Goal: Task Accomplishment & Management: Use online tool/utility

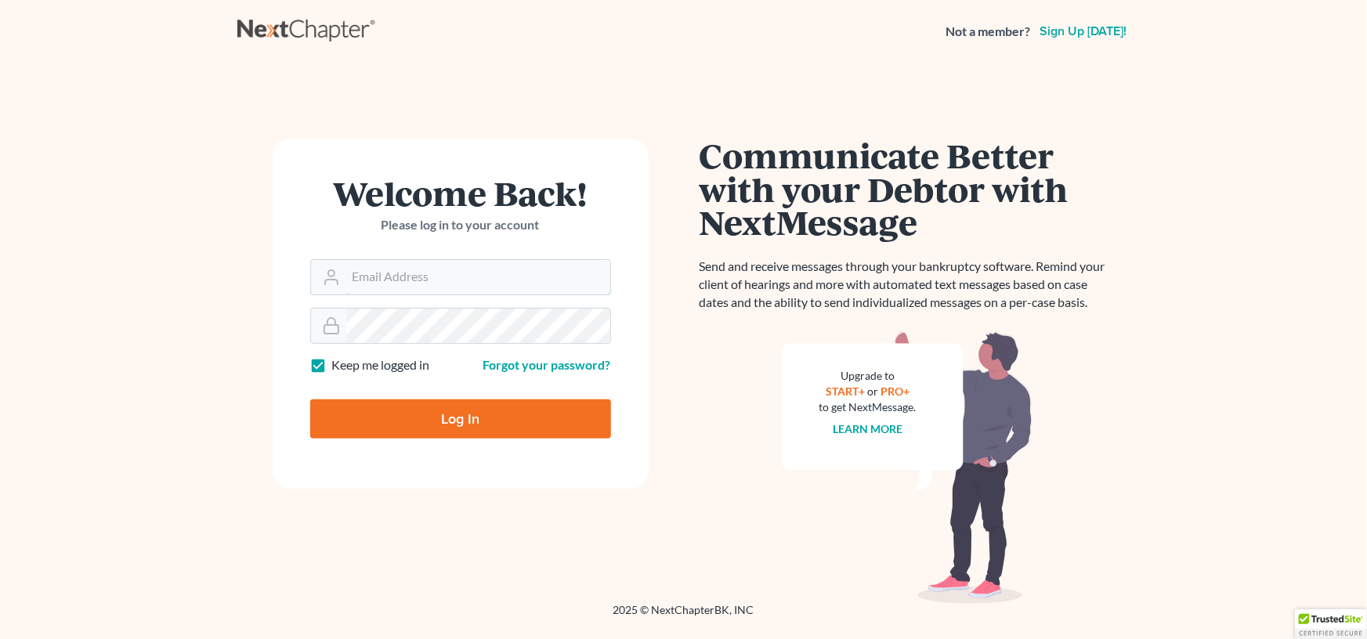
type input "[EMAIL_ADDRESS][DOMAIN_NAME]"
click at [454, 417] on input "Log In" at bounding box center [460, 419] width 301 height 39
type input "Thinking..."
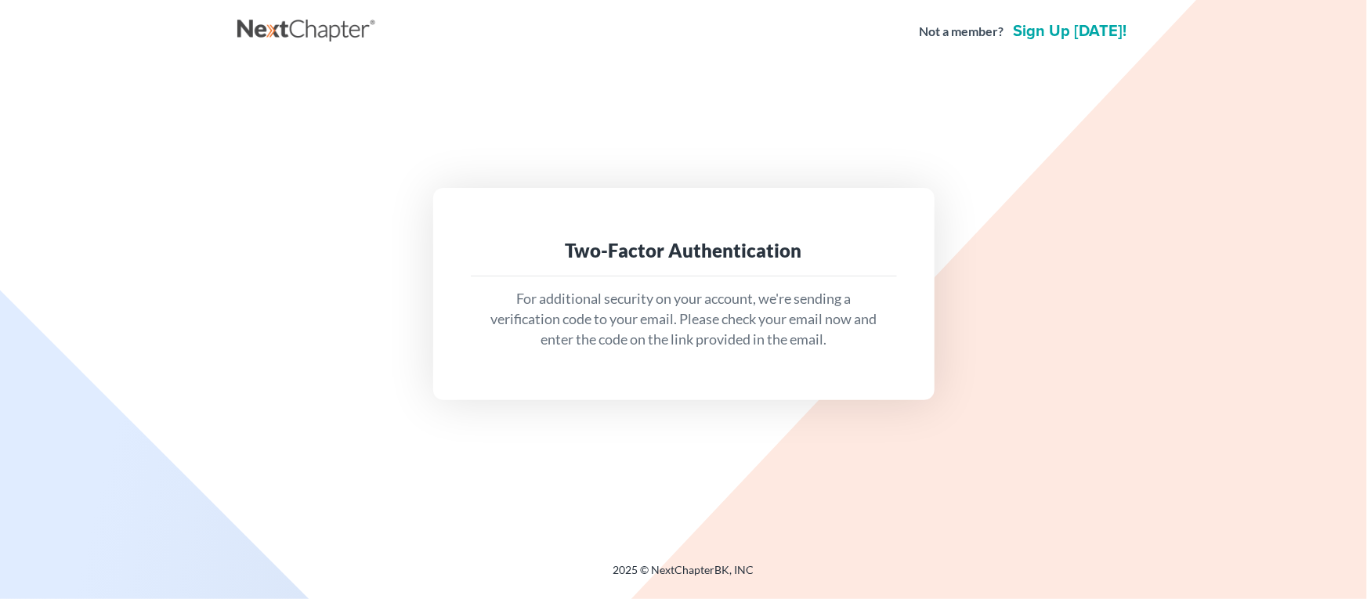
click at [1046, 66] on div "Two-Factor Authentication For additional security on your account, we're sendin…" at bounding box center [683, 293] width 893 height 461
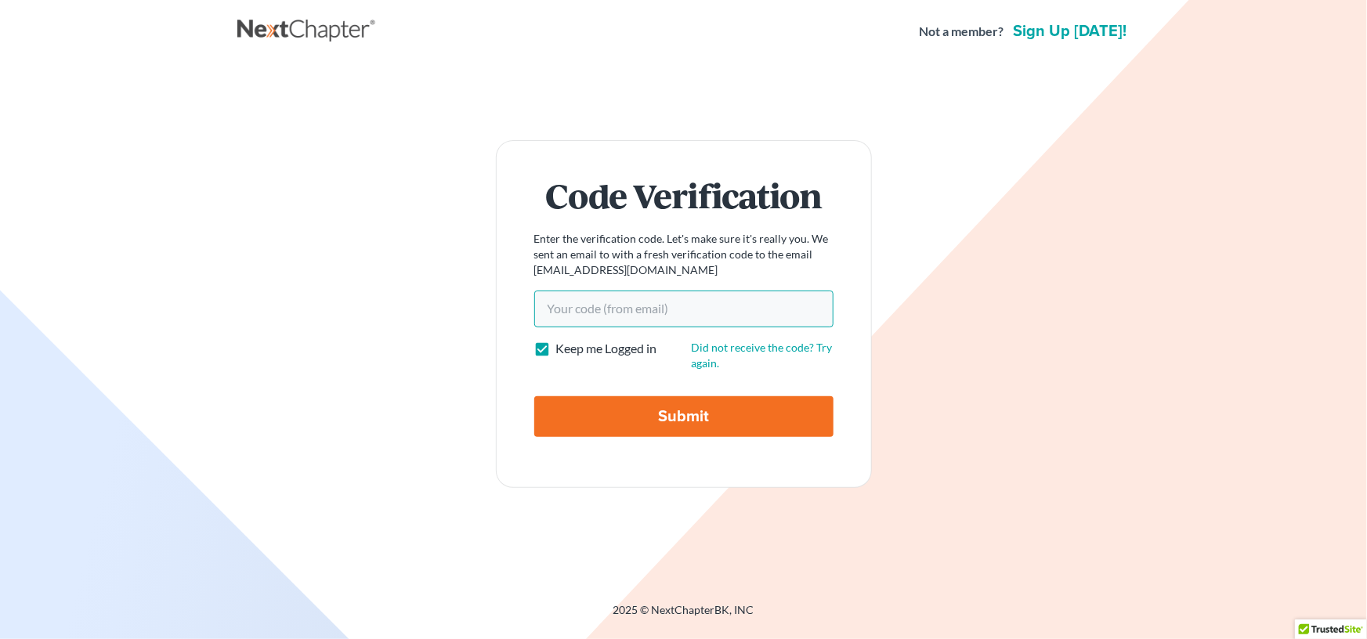
click at [560, 304] on input "Your code(from email)" at bounding box center [683, 309] width 299 height 36
type input "26619d"
click at [659, 412] on input "Submit" at bounding box center [683, 416] width 299 height 41
type input "Thinking..."
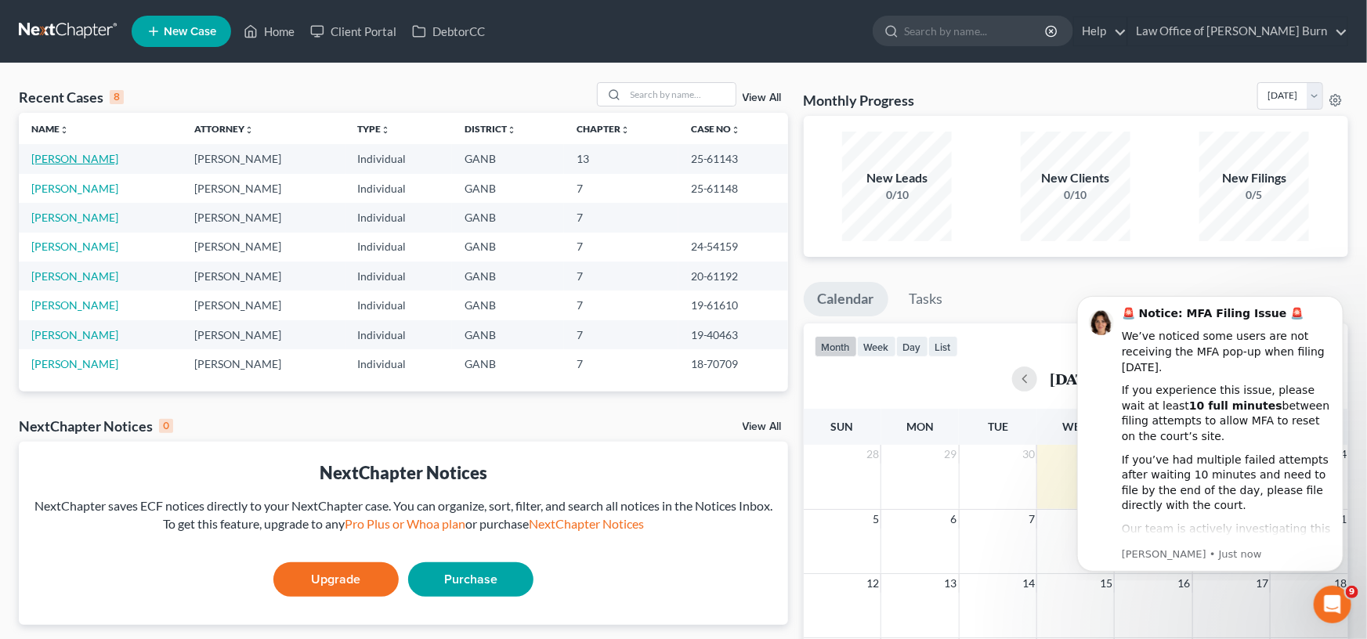
click at [51, 158] on link "[PERSON_NAME]" at bounding box center [74, 158] width 87 height 13
select select "0"
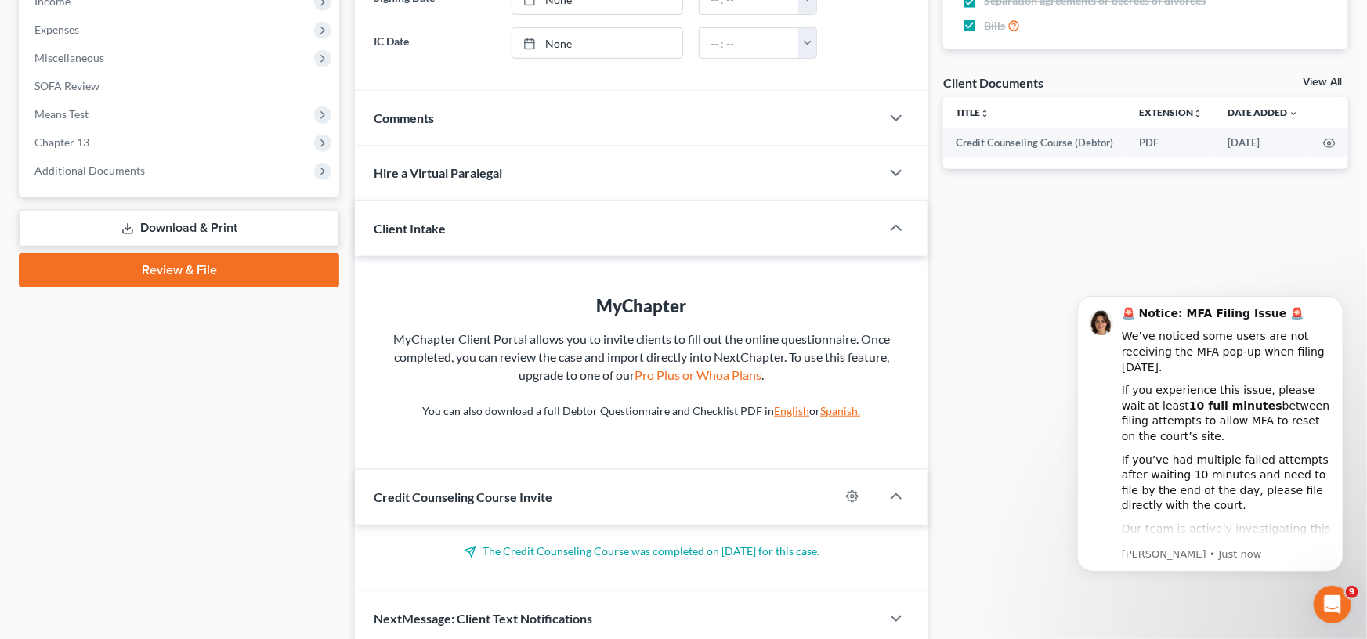
scroll to position [471, 0]
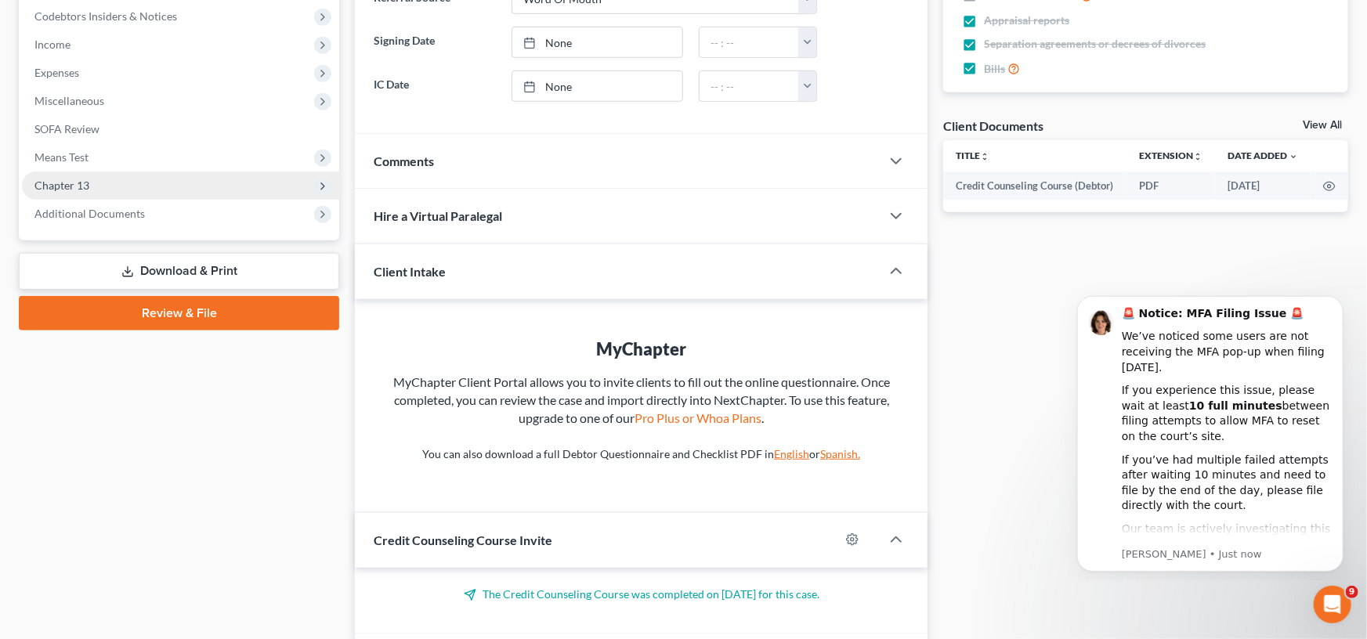
click at [66, 183] on span "Chapter 13" at bounding box center [61, 185] width 55 height 13
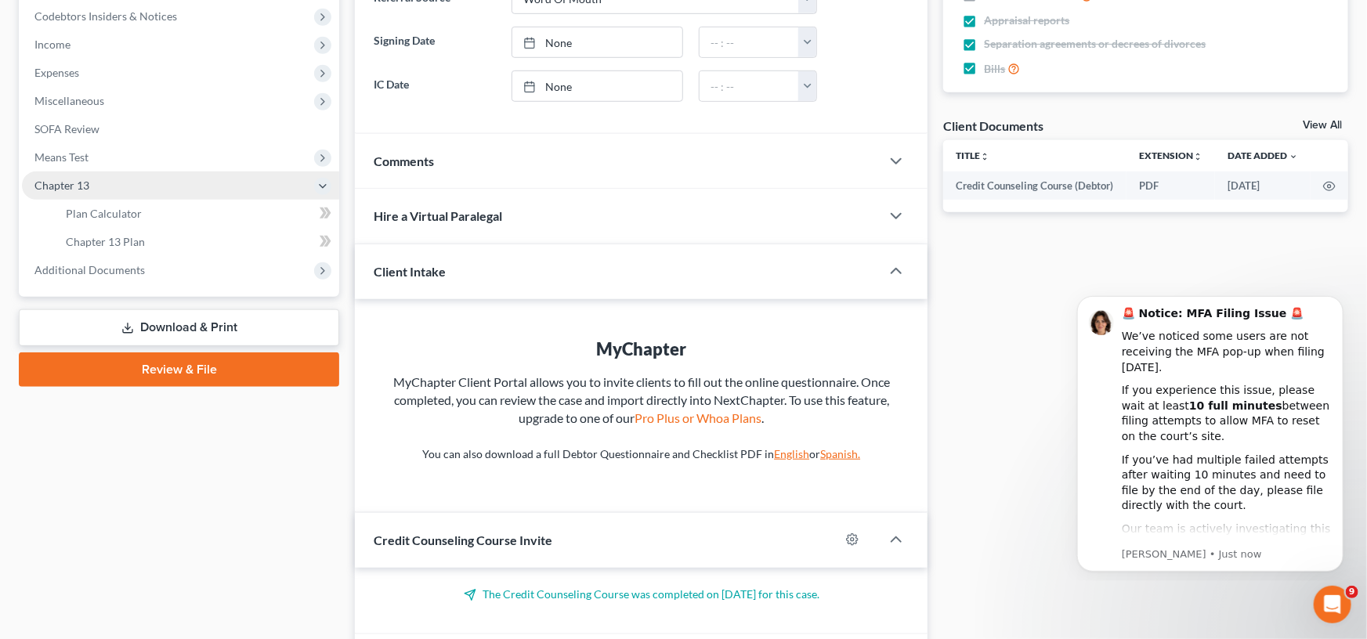
scroll to position [474, 0]
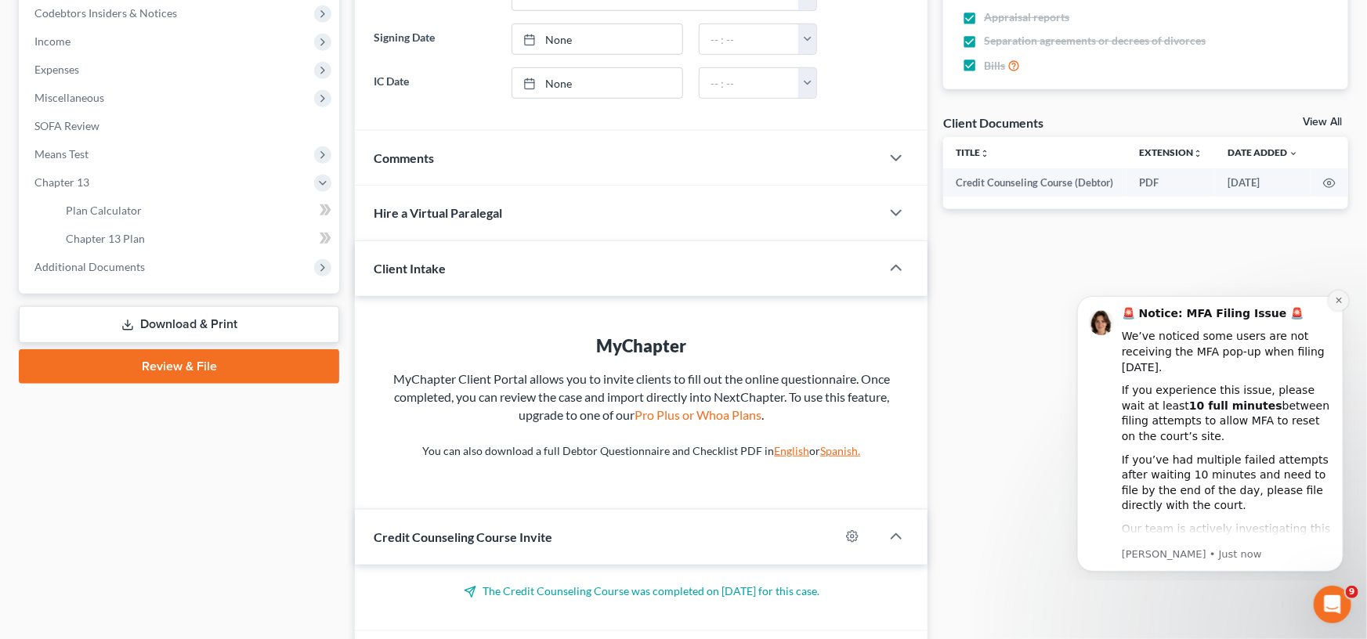
click at [1343, 298] on button "Dismiss notification" at bounding box center [1338, 300] width 20 height 20
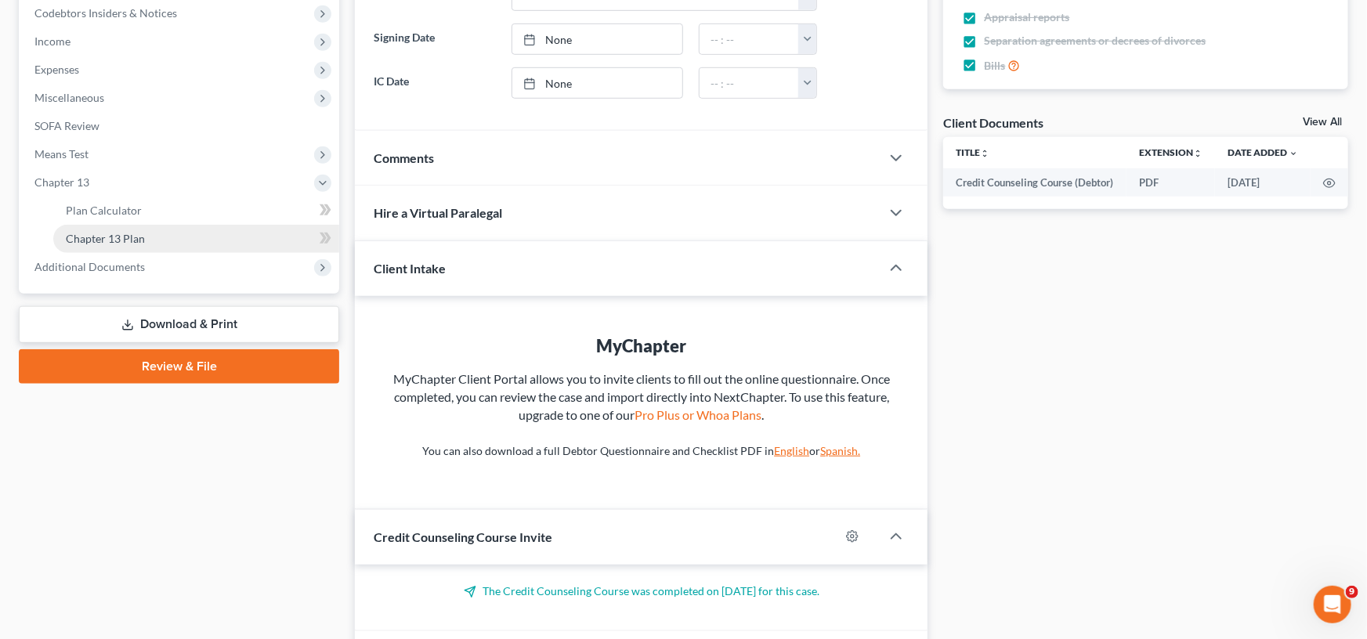
click at [103, 241] on span "Chapter 13 Plan" at bounding box center [105, 238] width 79 height 13
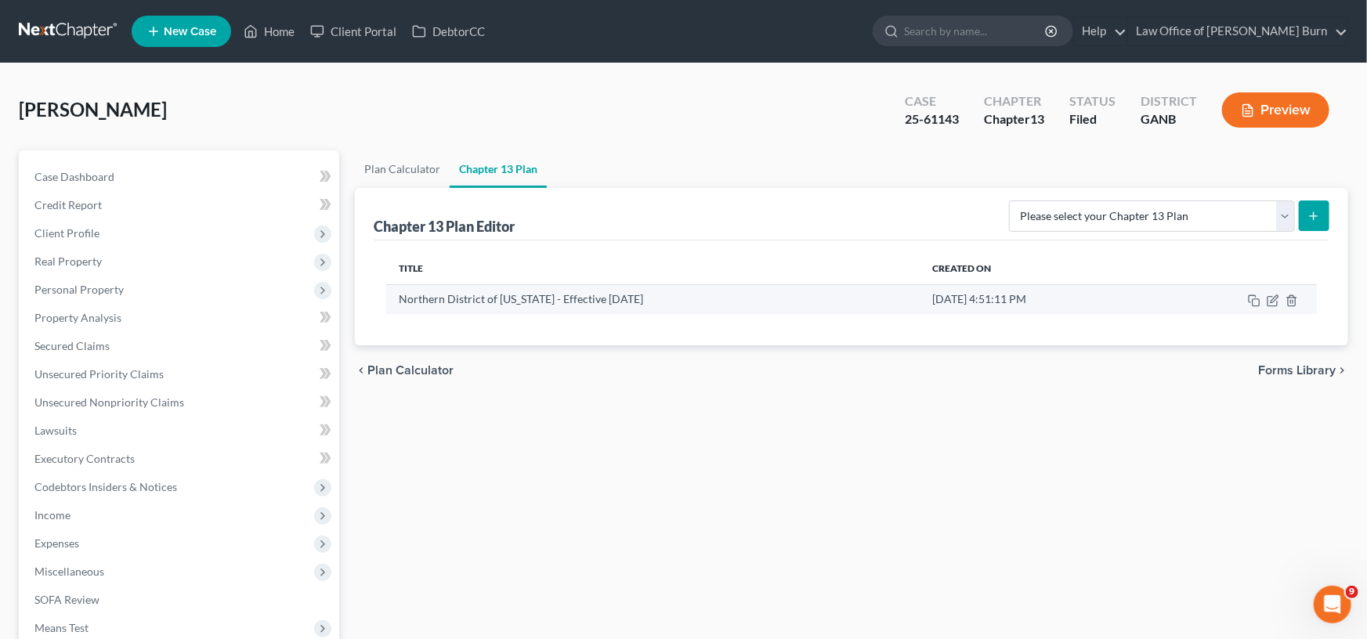
click at [440, 298] on td "Northern District of [US_STATE] - Effective [DATE]" at bounding box center [653, 299] width 534 height 30
click at [1254, 299] on rect "button" at bounding box center [1256, 302] width 7 height 7
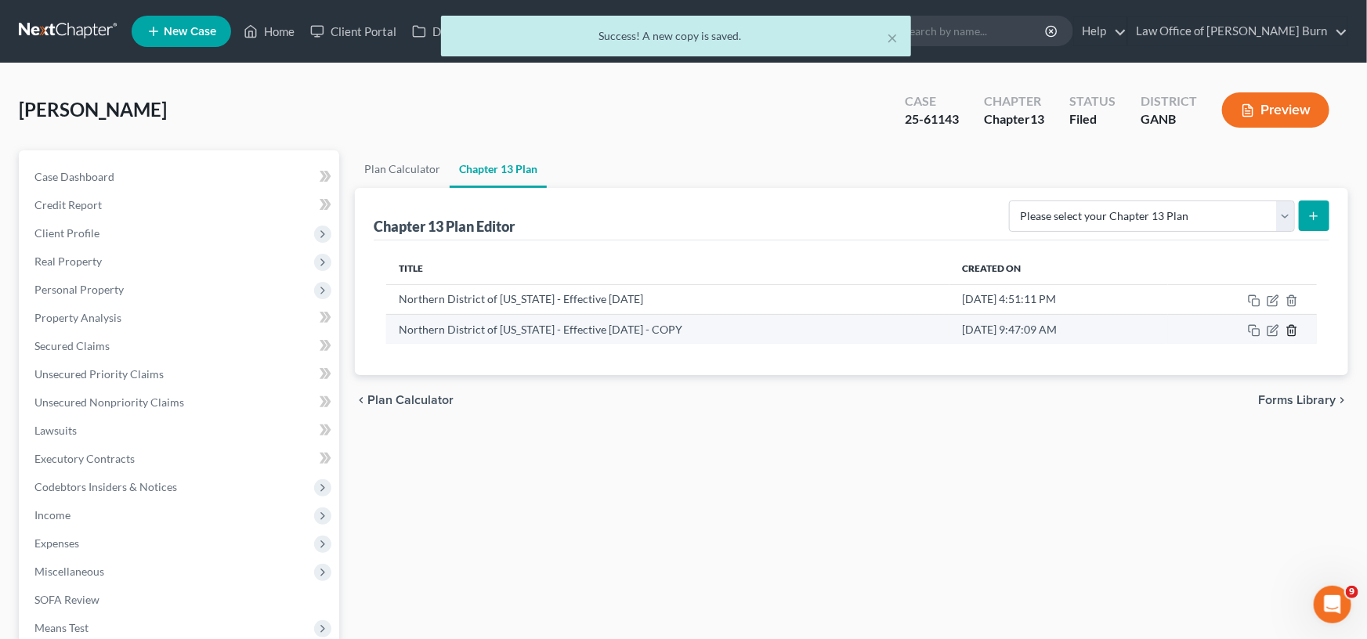
click at [1293, 331] on icon "button" at bounding box center [1292, 330] width 13 height 13
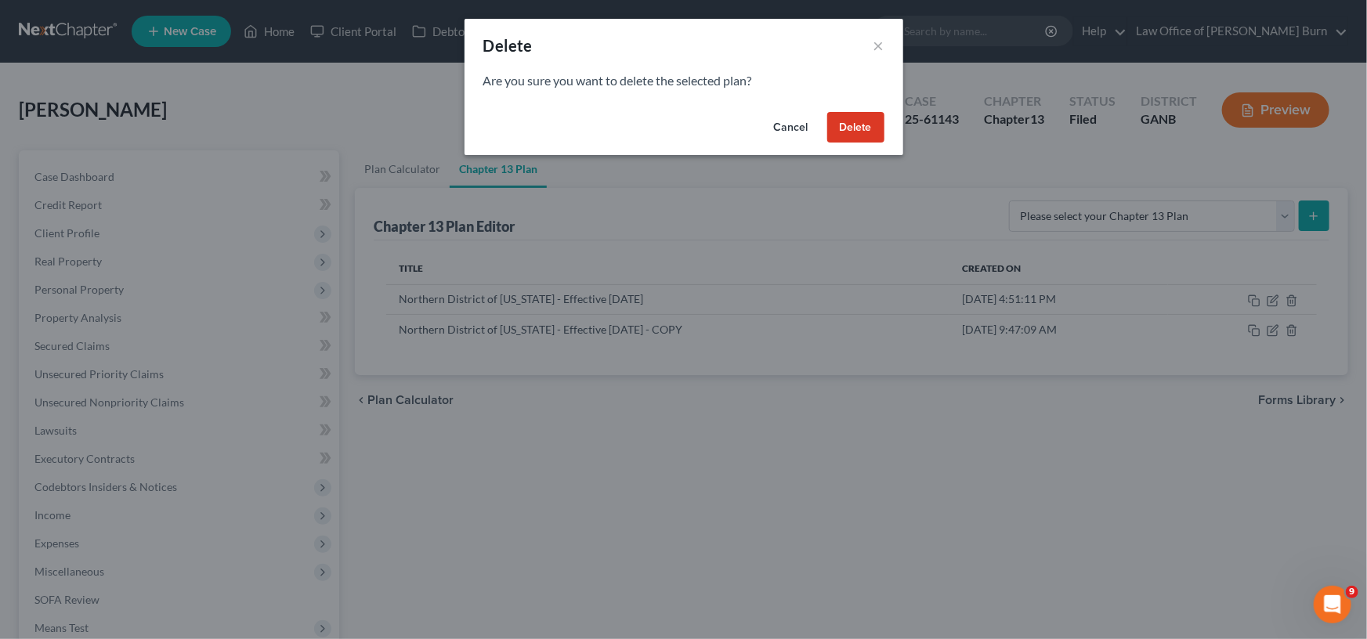
click at [856, 125] on button "Delete" at bounding box center [855, 127] width 57 height 31
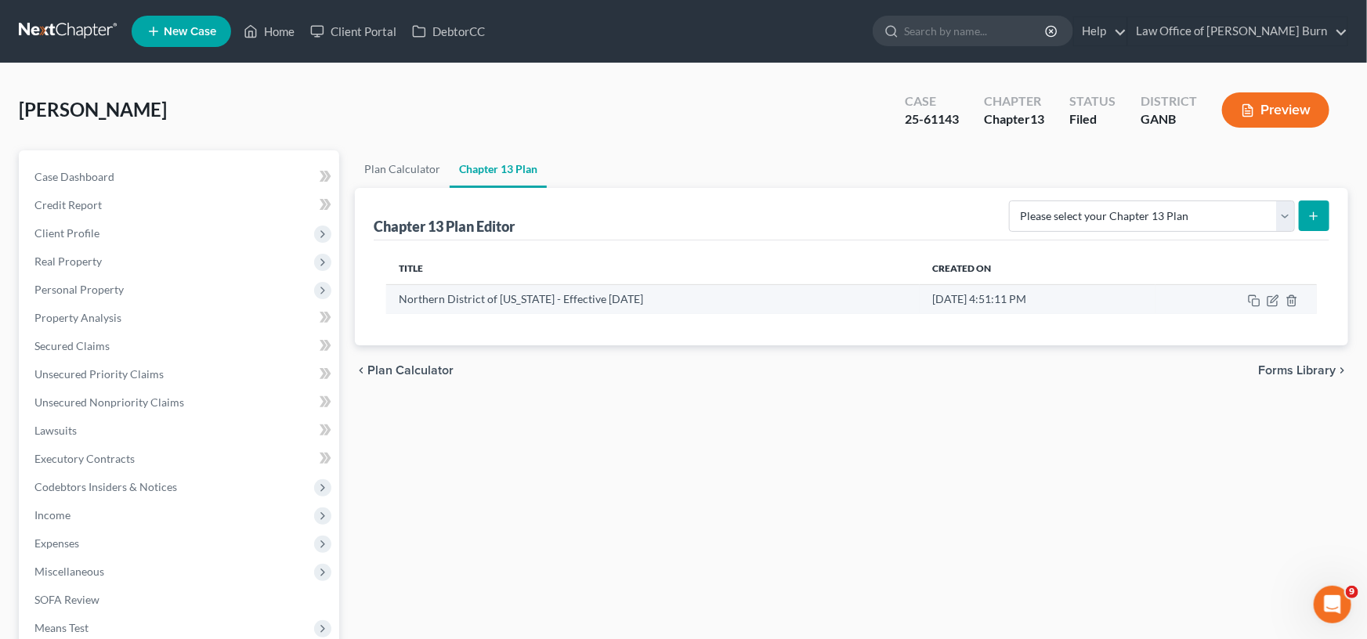
click at [469, 297] on td "Northern District of [US_STATE] - Effective [DATE]" at bounding box center [653, 299] width 534 height 30
click at [1274, 297] on icon "button" at bounding box center [1274, 298] width 7 height 7
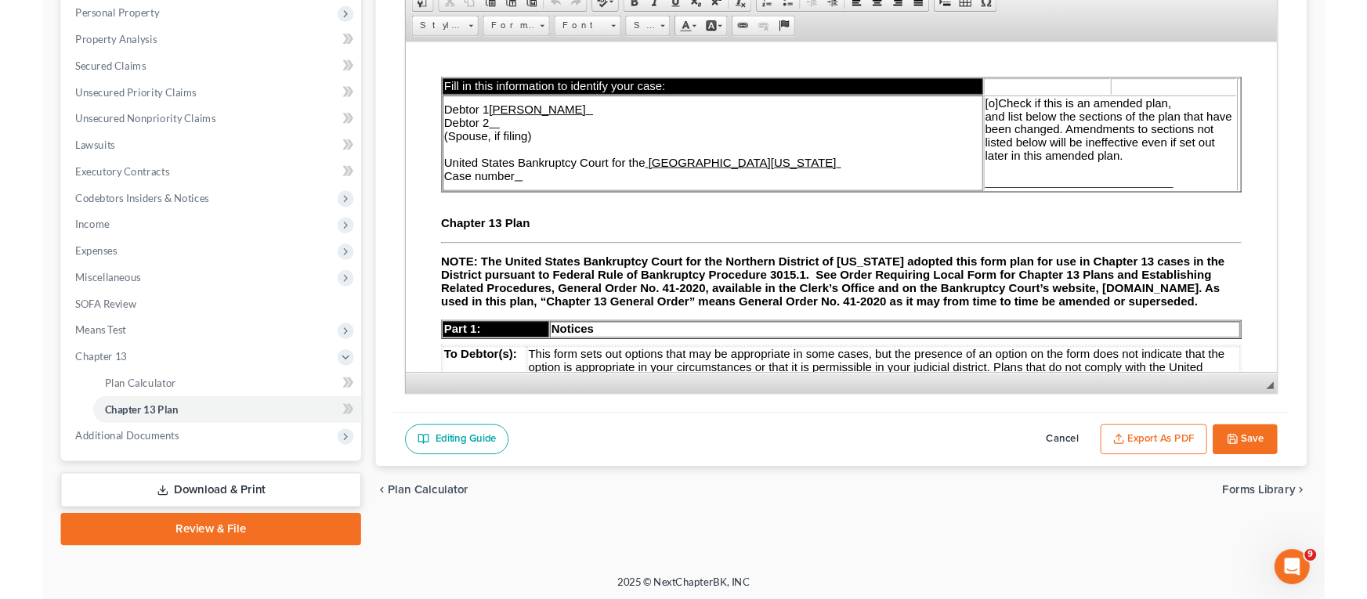
scroll to position [5, 0]
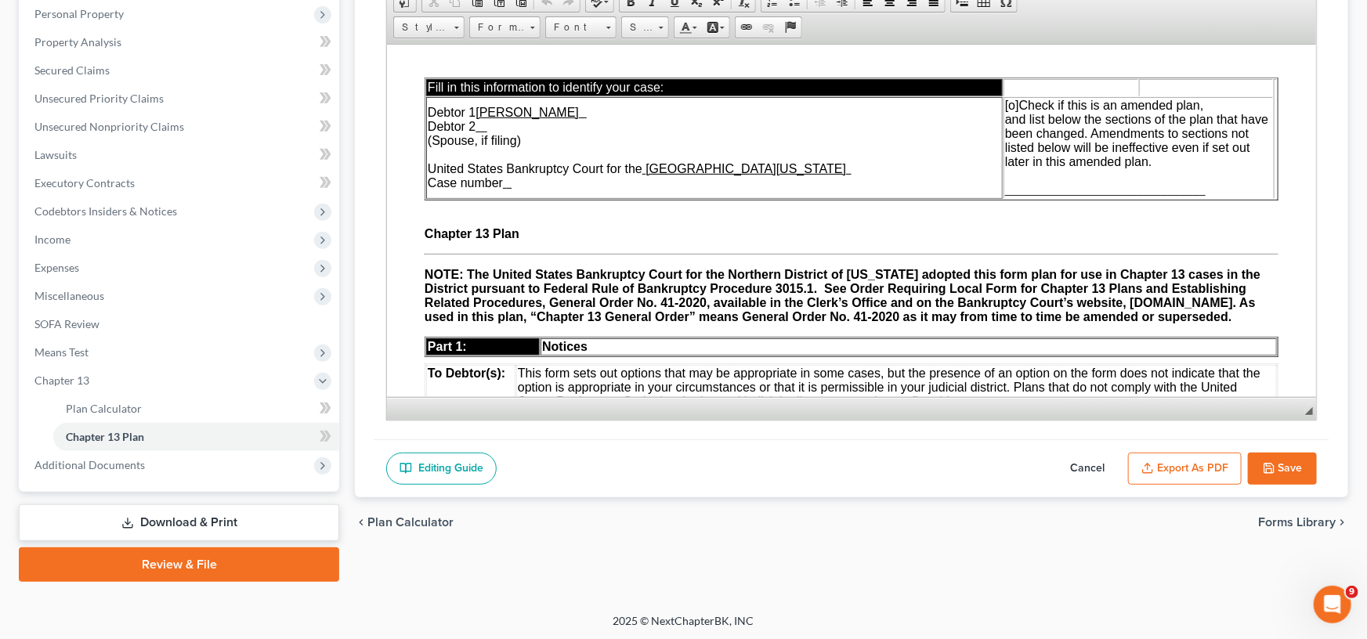
click at [1185, 464] on button "Export as PDF" at bounding box center [1185, 469] width 114 height 33
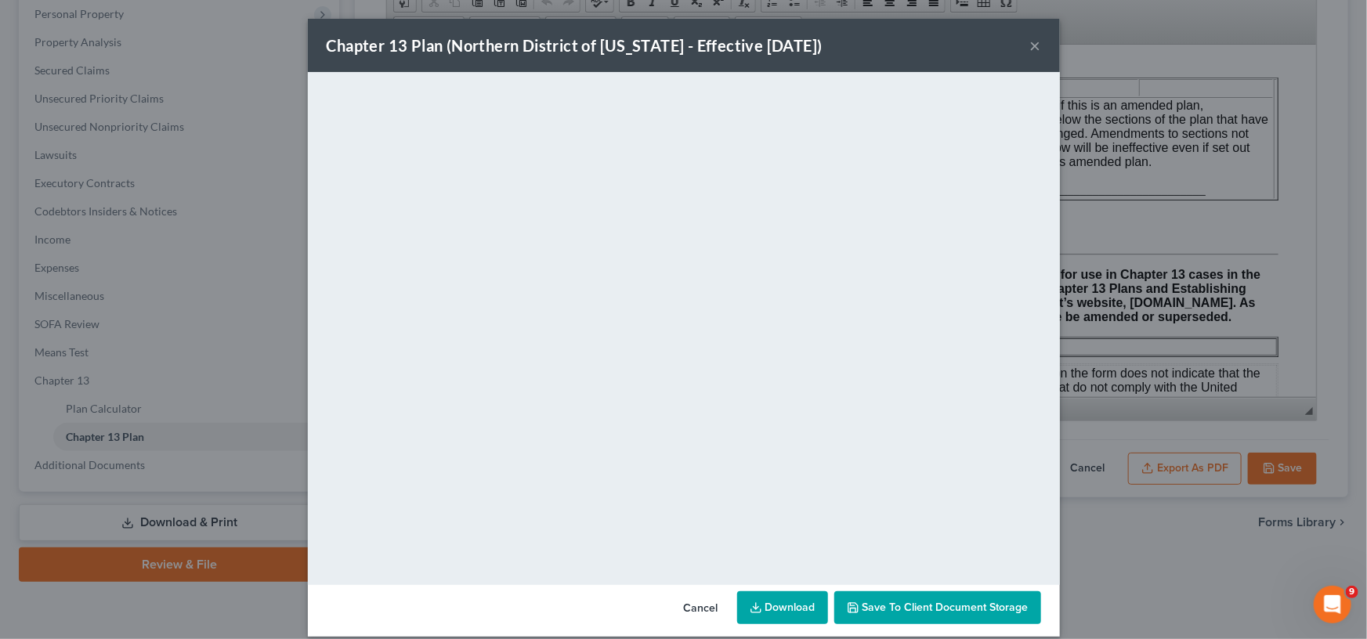
click at [776, 602] on link "Download" at bounding box center [782, 608] width 91 height 33
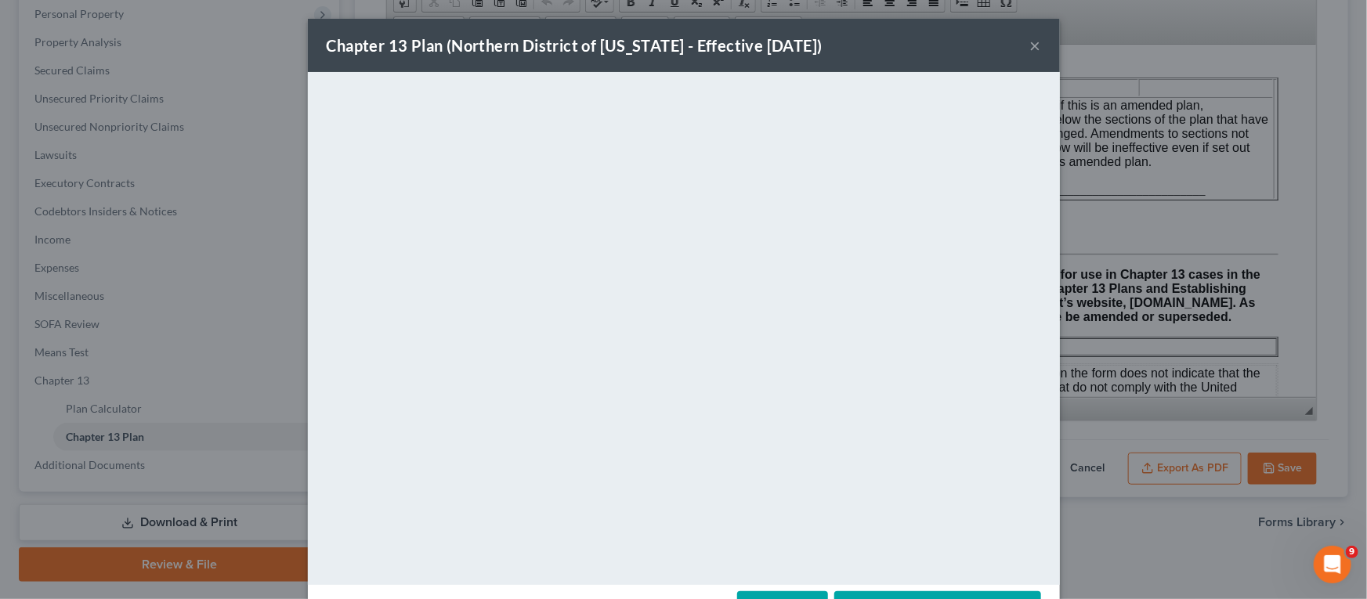
click at [1037, 45] on button "×" at bounding box center [1035, 45] width 11 height 19
